Goal: Task Accomplishment & Management: Manage account settings

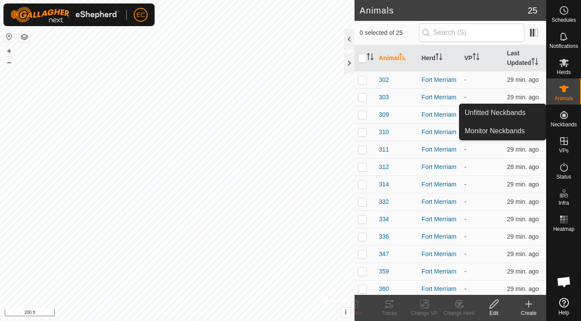
click at [567, 120] on es-neckbands-svg-icon at bounding box center [564, 115] width 16 height 14
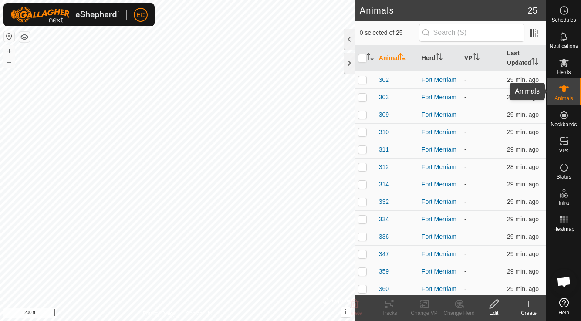
click at [565, 94] on icon at bounding box center [564, 89] width 10 height 10
click at [565, 69] on es-mob-svg-icon at bounding box center [564, 63] width 16 height 14
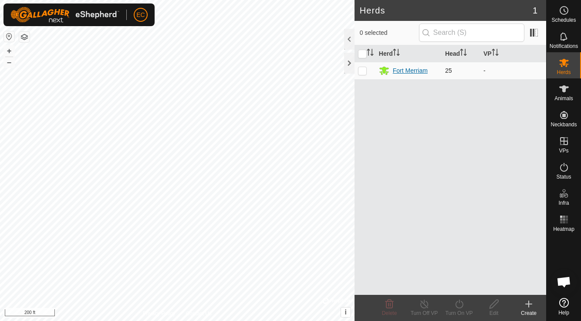
click at [408, 72] on div "Fort Merriam" at bounding box center [410, 70] width 35 height 9
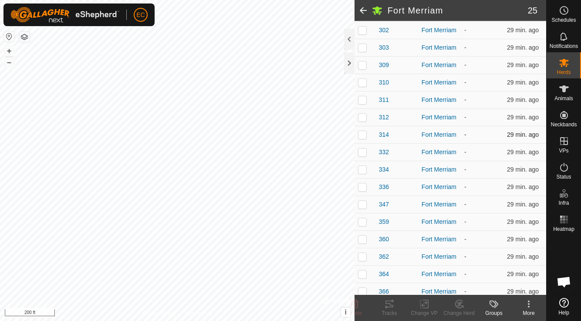
scroll to position [122, 0]
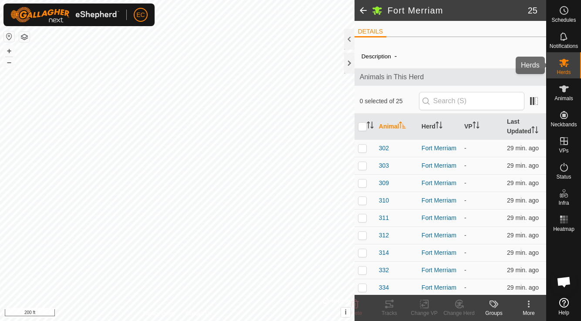
click at [567, 67] on icon at bounding box center [564, 62] width 10 height 10
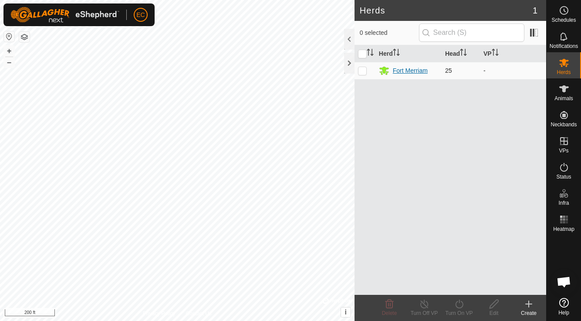
click at [416, 70] on div "Fort Merriam" at bounding box center [410, 70] width 35 height 9
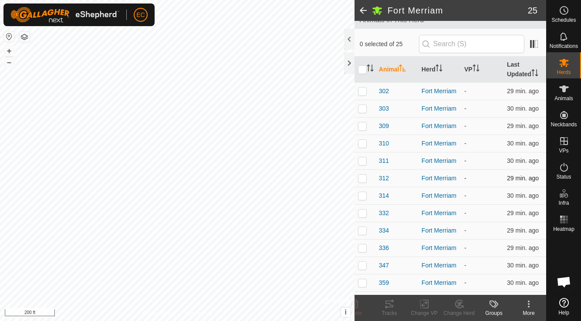
scroll to position [57, 0]
click at [529, 304] on icon at bounding box center [529, 304] width 2 height 2
click at [487, 307] on labels-svg-icon at bounding box center [493, 304] width 35 height 10
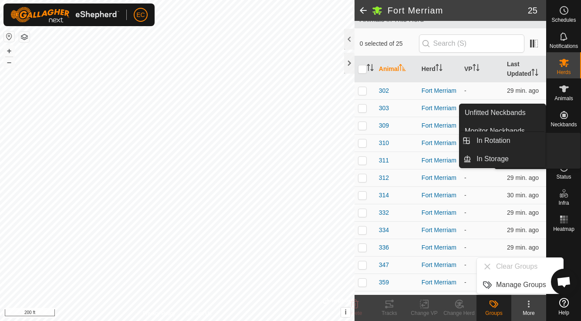
click at [563, 148] on span "VPs" at bounding box center [564, 150] width 10 height 5
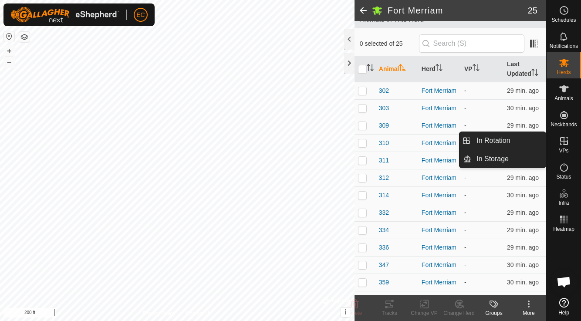
click at [493, 142] on link "In Rotation" at bounding box center [508, 140] width 74 height 17
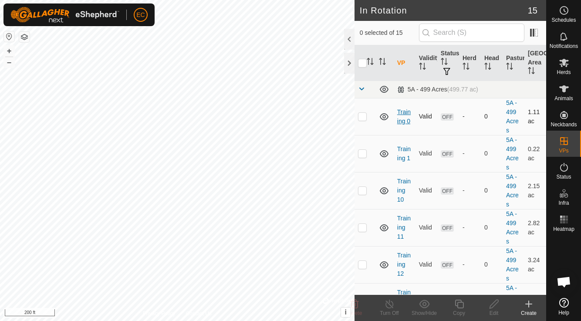
click at [407, 121] on link "Training 0" at bounding box center [403, 116] width 13 height 16
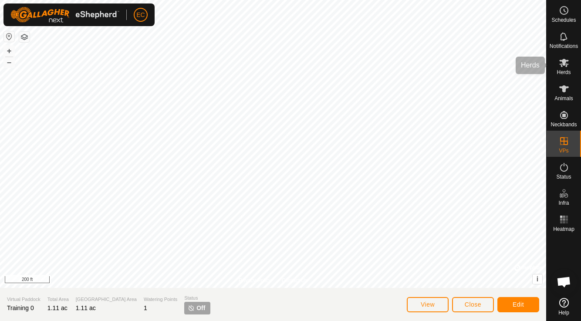
click at [569, 71] on span "Herds" at bounding box center [563, 72] width 14 height 5
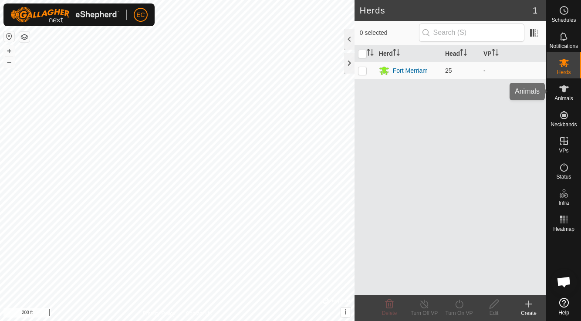
click at [565, 100] on span "Animals" at bounding box center [563, 98] width 19 height 5
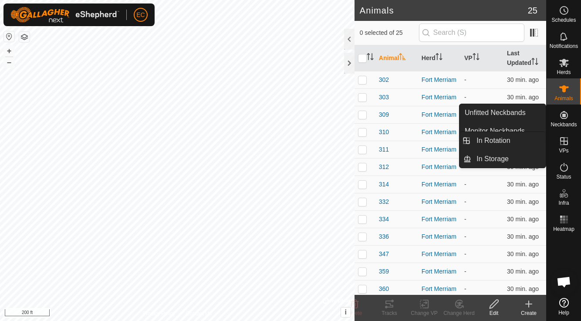
click at [564, 147] on es-virtualpaddocks-svg-icon at bounding box center [564, 141] width 16 height 14
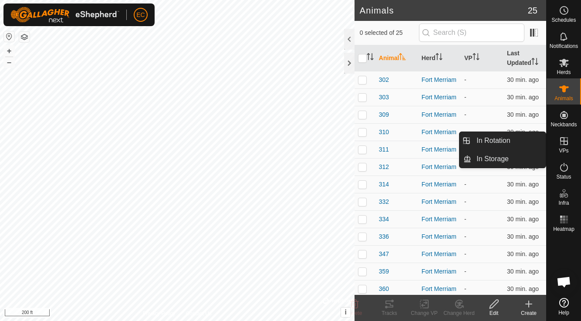
click at [504, 142] on span "In Rotation" at bounding box center [493, 140] width 34 height 10
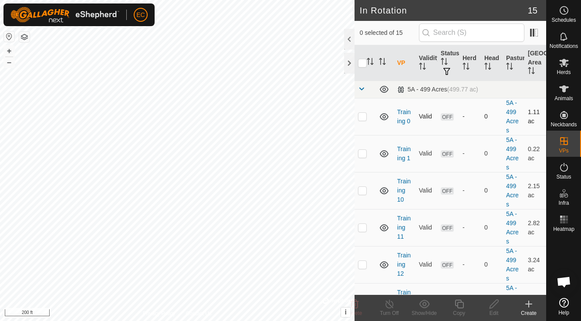
click at [362, 115] on p-checkbox at bounding box center [362, 116] width 9 height 7
checkbox input "true"
click at [530, 305] on icon at bounding box center [528, 304] width 10 height 10
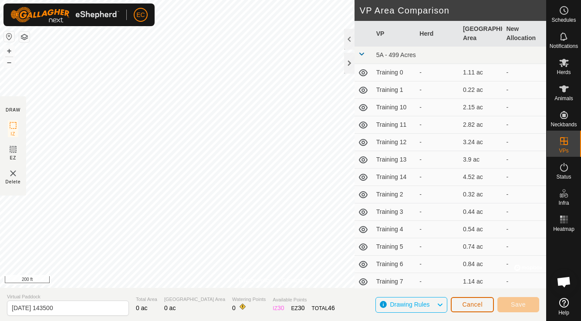
click at [467, 306] on span "Cancel" at bounding box center [472, 304] width 20 height 7
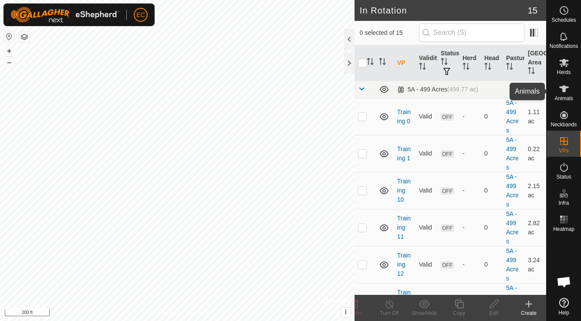
click at [562, 77] on div "Herds" at bounding box center [563, 65] width 34 height 26
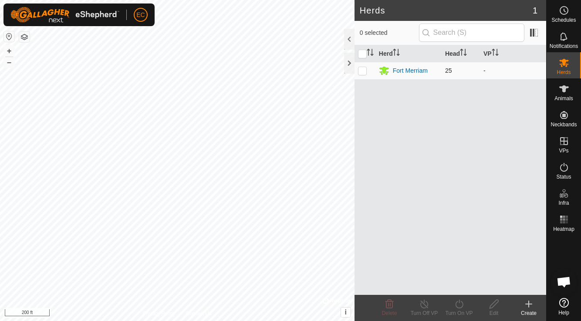
click at [359, 73] on p-checkbox at bounding box center [362, 70] width 9 height 7
checkbox input "true"
click at [404, 70] on div "Fort Merriam" at bounding box center [410, 70] width 35 height 9
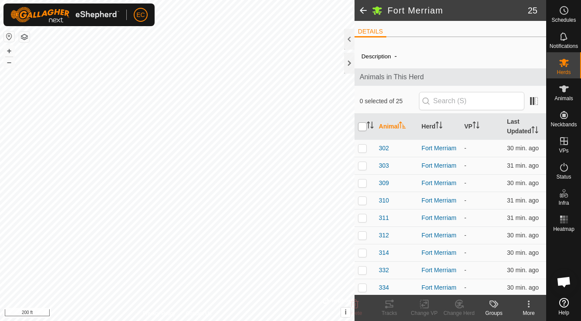
click at [366, 125] on input "checkbox" at bounding box center [362, 126] width 9 height 9
checkbox input "true"
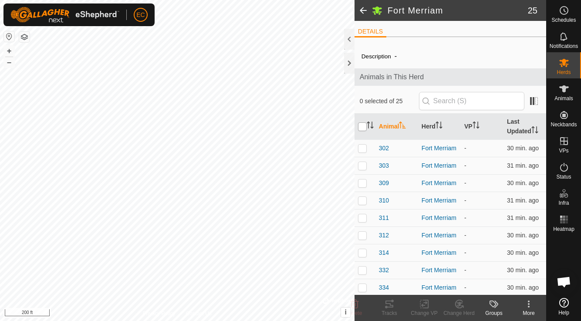
checkbox input "true"
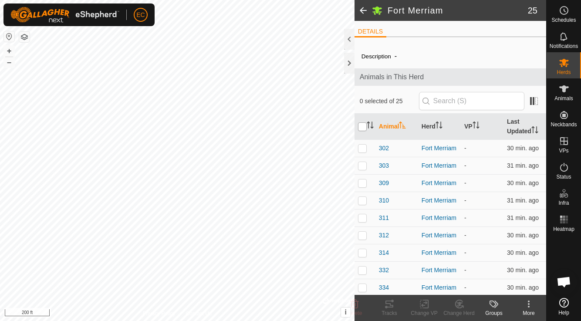
checkbox input "true"
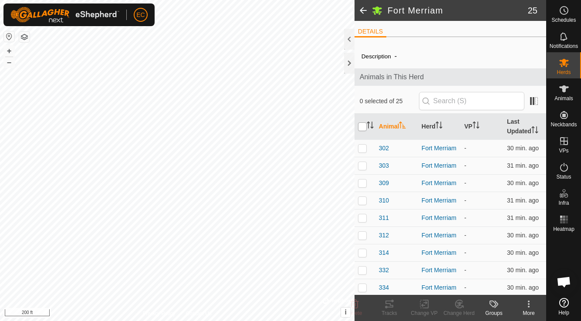
checkbox input "true"
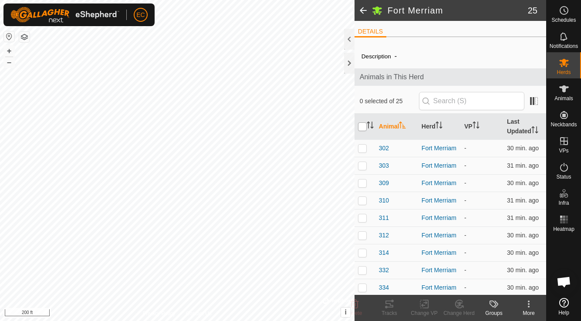
checkbox input "true"
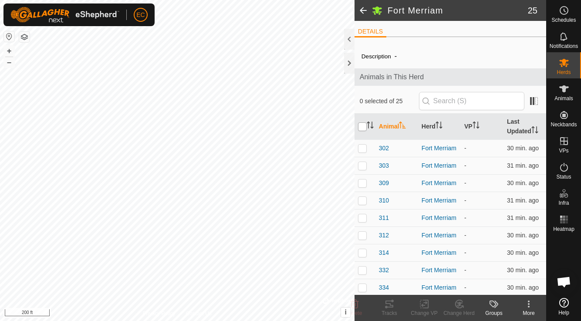
checkbox input "true"
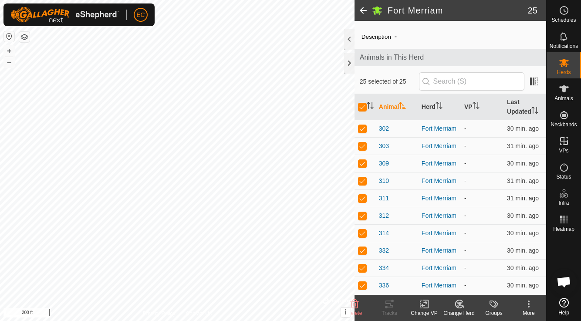
scroll to position [26, 0]
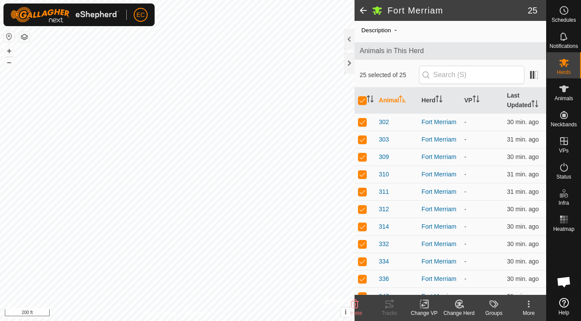
click at [428, 310] on div "Change VP" at bounding box center [424, 313] width 35 height 8
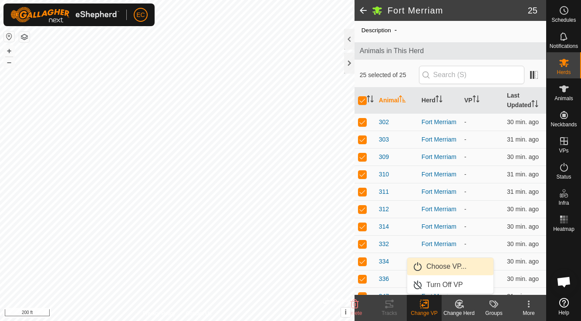
click at [445, 270] on link "Choose VP..." at bounding box center [450, 266] width 86 height 17
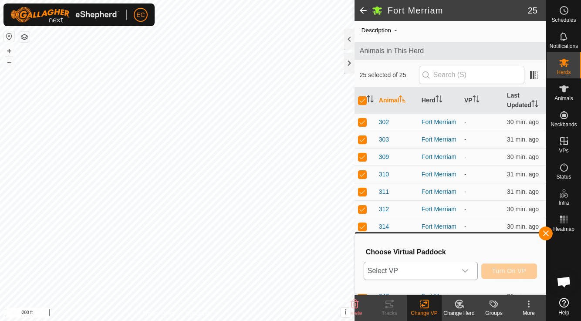
click at [448, 271] on span "Select VP" at bounding box center [410, 270] width 92 height 17
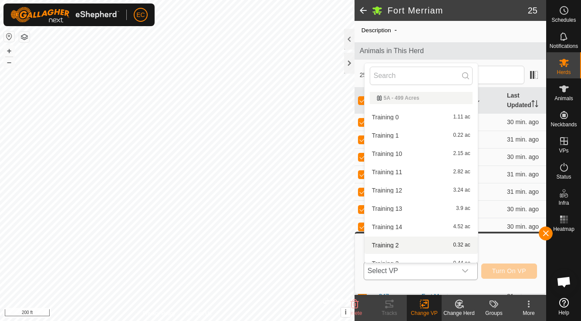
scroll to position [10, 0]
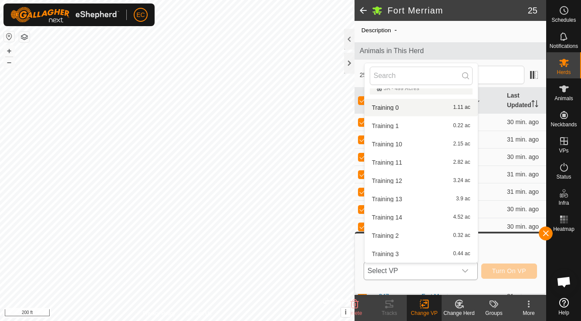
click at [418, 110] on li "Training 0 1.11 ac" at bounding box center [420, 107] width 113 height 17
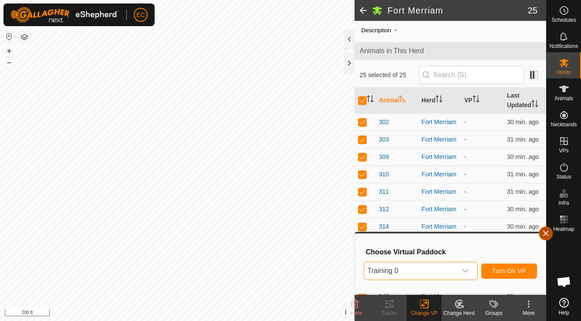
click at [549, 235] on button "button" at bounding box center [546, 233] width 14 height 14
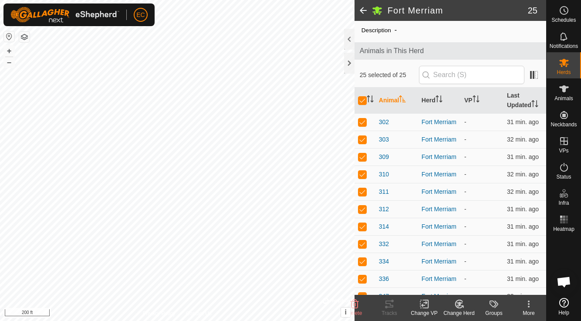
click at [561, 300] on icon at bounding box center [564, 303] width 10 height 10
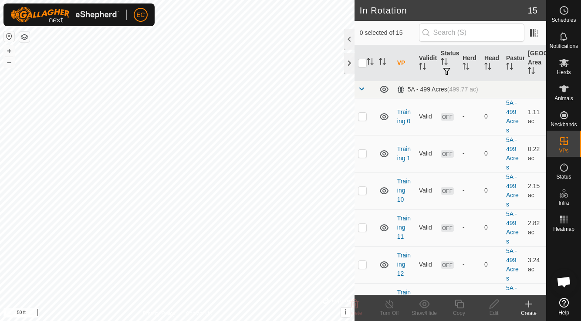
checkbox input "true"
